Goal: Transaction & Acquisition: Purchase product/service

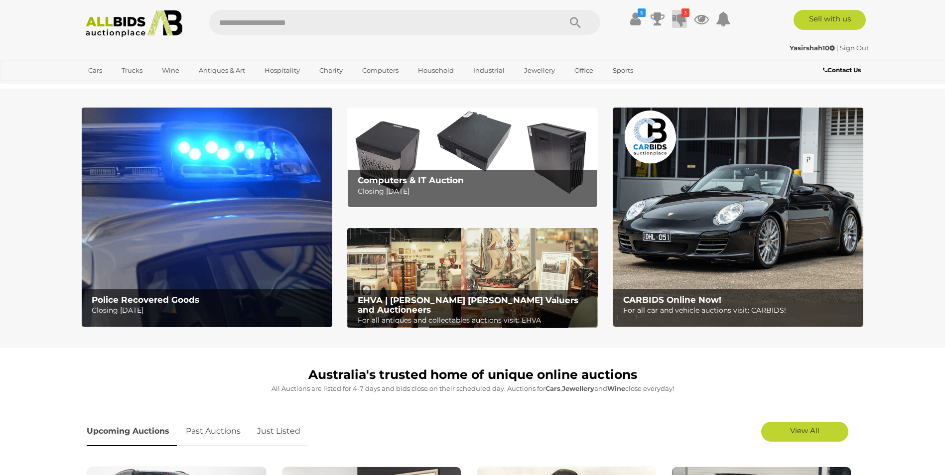
click at [677, 19] on icon at bounding box center [679, 19] width 14 height 18
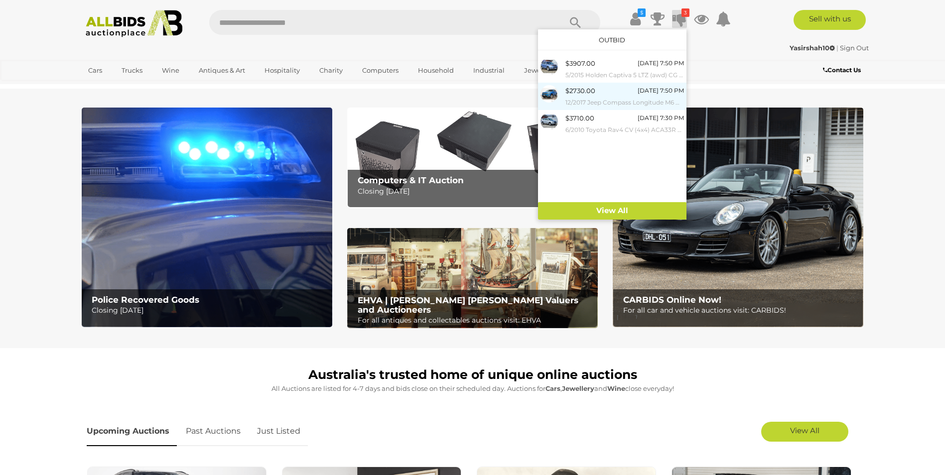
click at [621, 95] on div "$2730.00 Today 7:50 PM 12/2017 Jeep Compass Longitude M6 MY18 4D Wagon Hydro Bl…" at bounding box center [624, 96] width 119 height 22
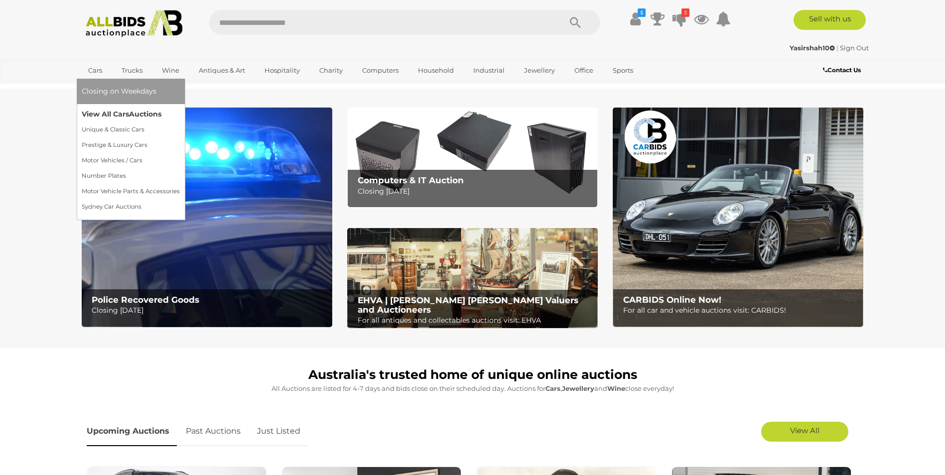
click at [103, 116] on link "View All Cars Auctions" at bounding box center [131, 114] width 98 height 15
click at [134, 114] on span "Auctions" at bounding box center [145, 114] width 32 height 9
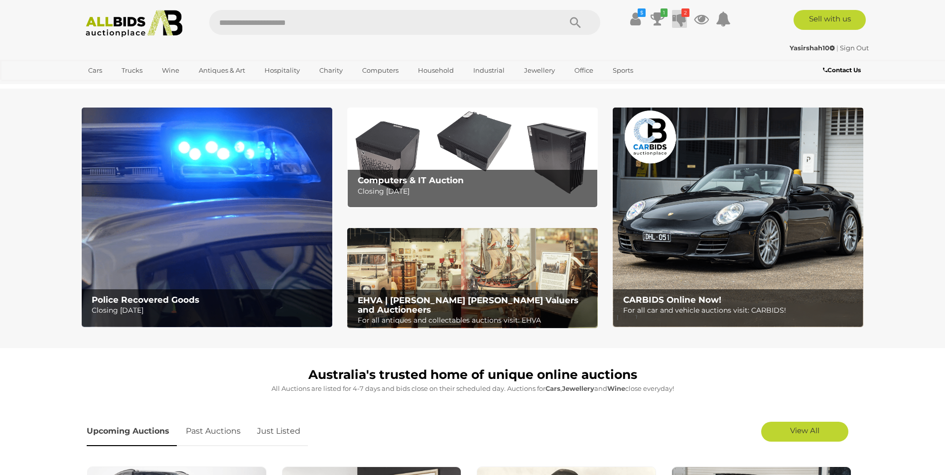
click at [685, 18] on icon at bounding box center [679, 19] width 14 height 18
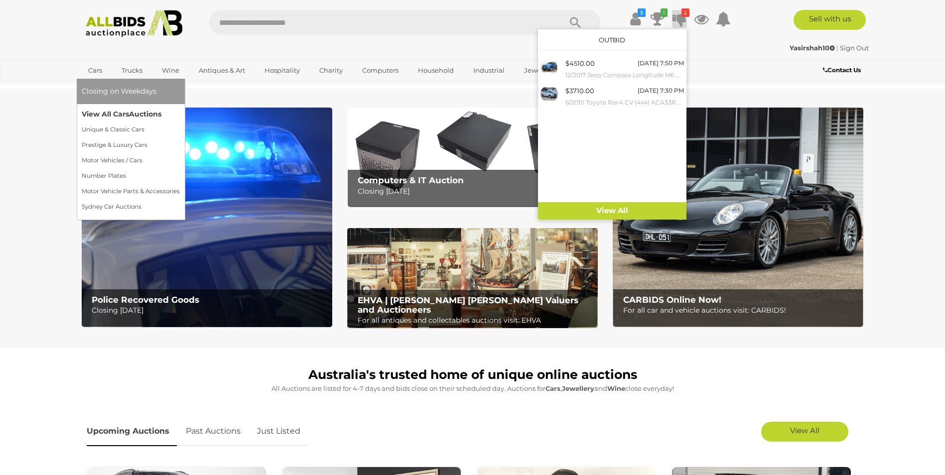
click at [111, 118] on link "View All Cars Auctions" at bounding box center [131, 114] width 98 height 15
